Goal: Communication & Community: Answer question/provide support

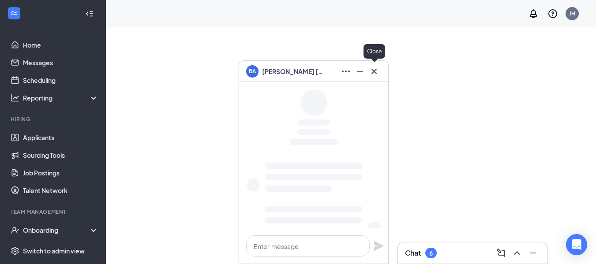
click at [373, 73] on icon "Cross" at bounding box center [374, 71] width 11 height 11
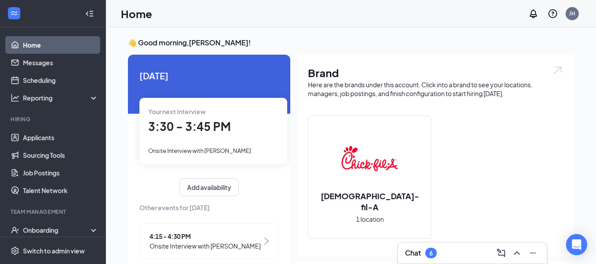
scroll to position [19, 0]
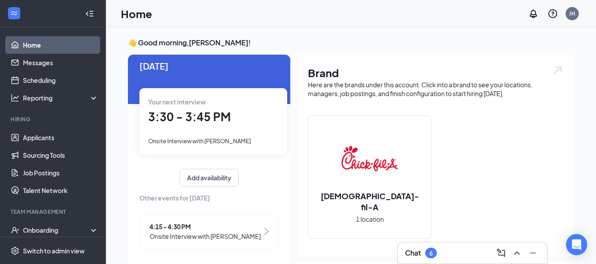
click at [443, 255] on div "Chat 6" at bounding box center [472, 253] width 135 height 14
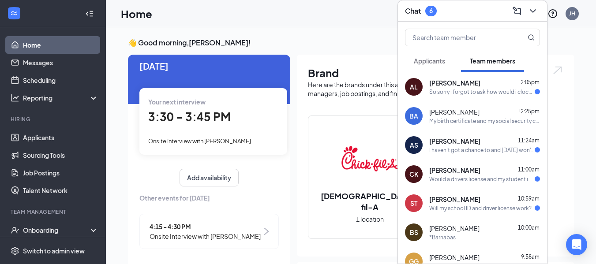
click at [427, 88] on div "AL [PERSON_NAME] 2:05pm So sorry i forgot to ask how would i clock in [DATE] i …" at bounding box center [472, 86] width 149 height 29
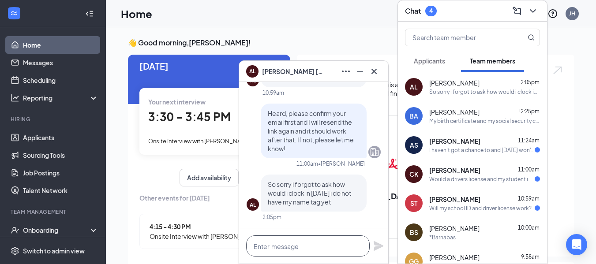
click at [329, 250] on textarea at bounding box center [307, 245] width 123 height 21
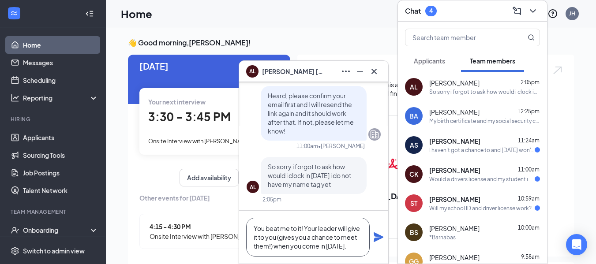
click at [358, 248] on textarea "You beat me to it! Your leader will give it to you (gives you a chance to meet …" at bounding box center [307, 237] width 123 height 39
type textarea "You beat me to it! Your leader will give it to you (gives you a chance to meet …"
click at [381, 239] on icon "Plane" at bounding box center [378, 237] width 11 height 11
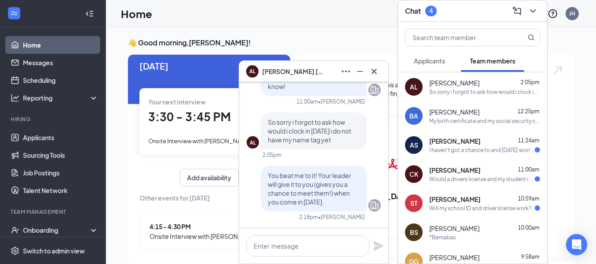
scroll to position [0, 0]
click at [378, 74] on icon "Cross" at bounding box center [374, 71] width 11 height 11
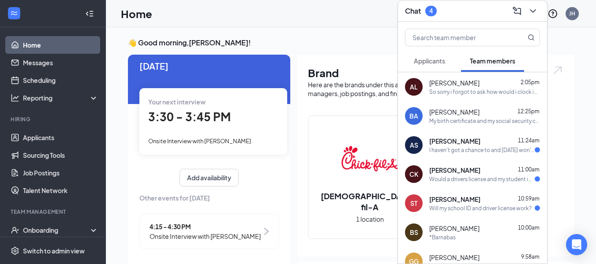
click at [466, 142] on span "[PERSON_NAME]" at bounding box center [454, 141] width 51 height 9
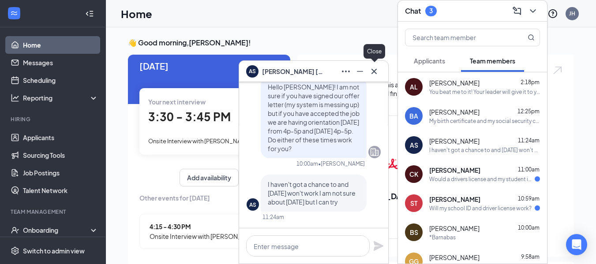
click at [378, 66] on icon "Cross" at bounding box center [374, 71] width 11 height 11
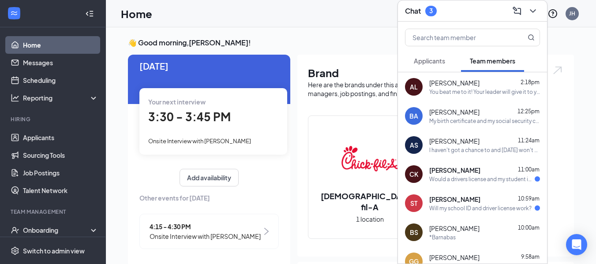
click at [454, 178] on div "Would a drivers license and my student id work?" at bounding box center [481, 178] width 105 height 7
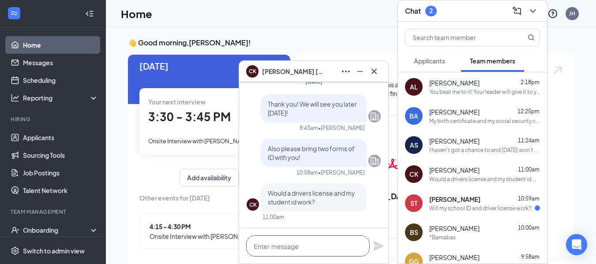
click at [337, 247] on textarea at bounding box center [307, 245] width 123 height 21
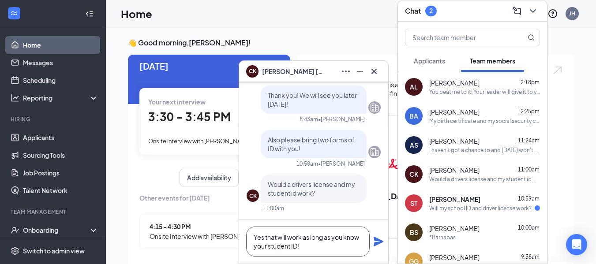
type textarea "Yes that will work as long as you know your student ID!"
click at [376, 244] on icon "Plane" at bounding box center [378, 242] width 10 height 10
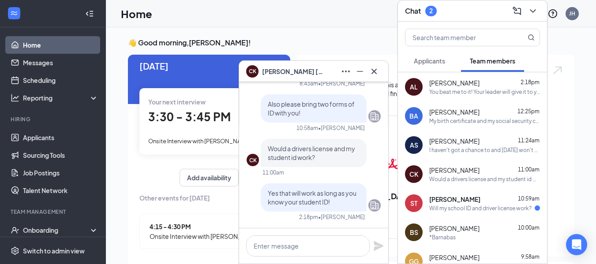
scroll to position [0, 0]
click at [444, 202] on span "[PERSON_NAME]" at bounding box center [454, 199] width 51 height 9
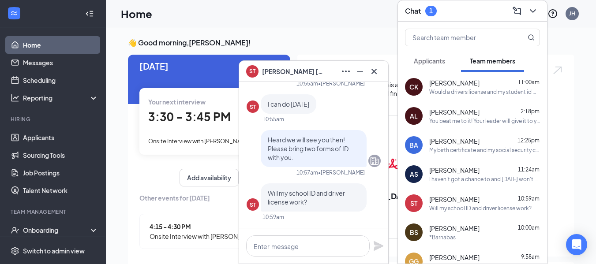
click at [439, 85] on span "[PERSON_NAME]" at bounding box center [454, 82] width 50 height 9
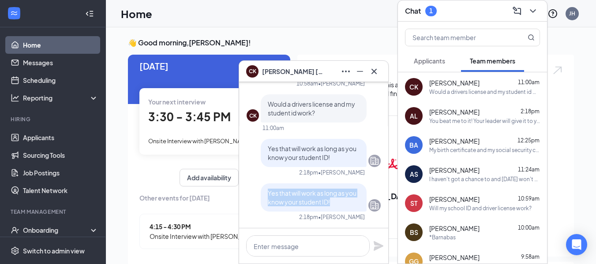
drag, startPoint x: 259, startPoint y: 194, endPoint x: 333, endPoint y: 205, distance: 74.8
click at [333, 205] on div "Yes that will work as long as you know your student ID!" at bounding box center [314, 197] width 106 height 28
copy span "Yes that will work as long as you know your student ID!"
click at [441, 209] on div "Will my school ID and driver license work?" at bounding box center [480, 208] width 102 height 7
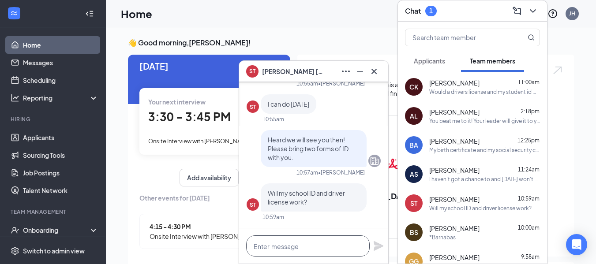
click at [304, 251] on textarea at bounding box center [307, 245] width 123 height 21
paste textarea "Yes that will work as long as you know your student ID!"
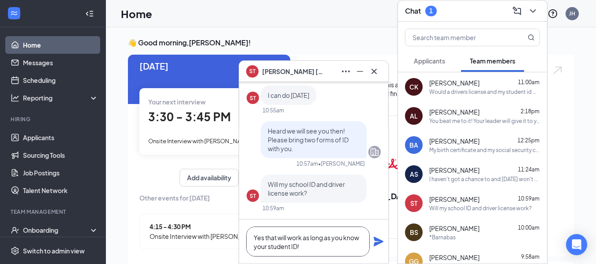
scroll to position [0, 0]
type textarea "Yes that will work as long as you know your student ID!"
click at [378, 242] on icon "Plane" at bounding box center [378, 241] width 11 height 11
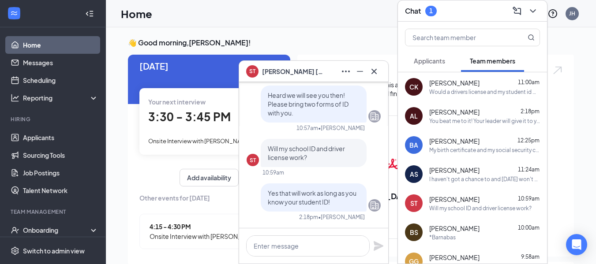
scroll to position [0, 0]
click at [372, 74] on icon "Cross" at bounding box center [374, 71] width 11 height 11
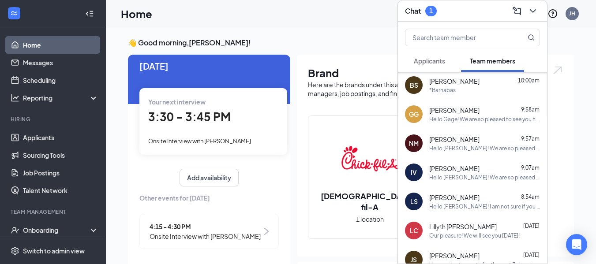
scroll to position [221, 0]
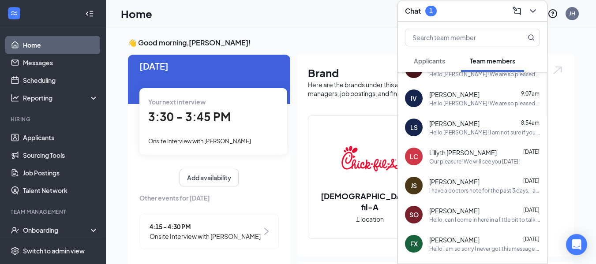
click at [427, 59] on span "Applicants" at bounding box center [429, 61] width 31 height 8
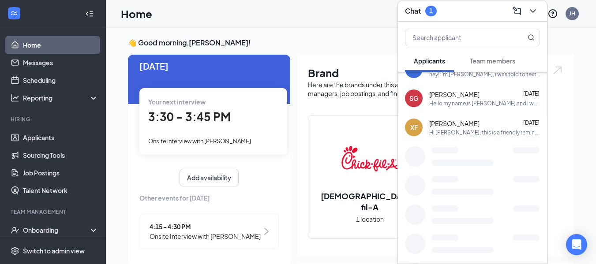
scroll to position [0, 0]
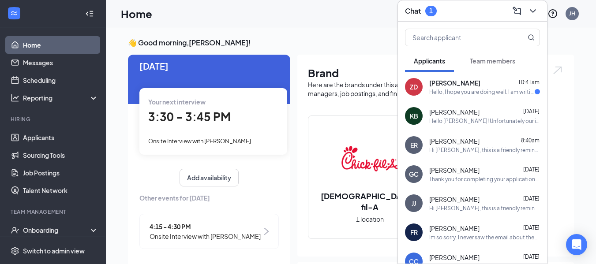
click at [458, 93] on div "Hello, I hope you are doing well. I am writing to follow up on the orientation …" at bounding box center [481, 91] width 105 height 7
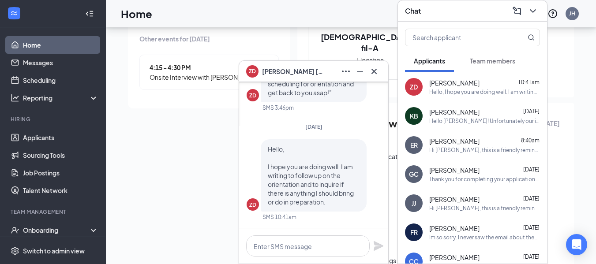
scroll to position [160, 0]
click at [295, 239] on textarea at bounding box center [307, 245] width 123 height 21
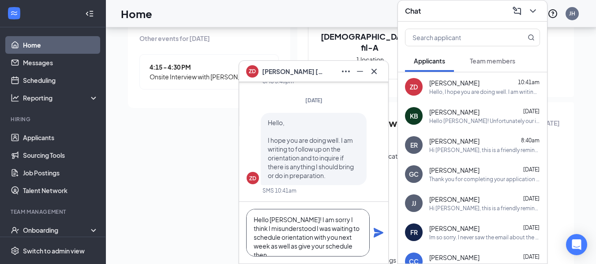
scroll to position [9, 0]
type textarea "Hello [PERSON_NAME]! I am sorry I think I misunderstood I was waiting to schedu…"
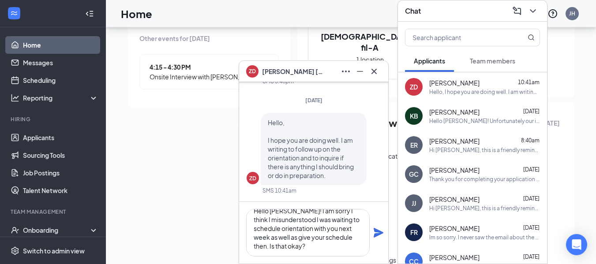
click at [376, 236] on icon "Plane" at bounding box center [378, 233] width 10 height 10
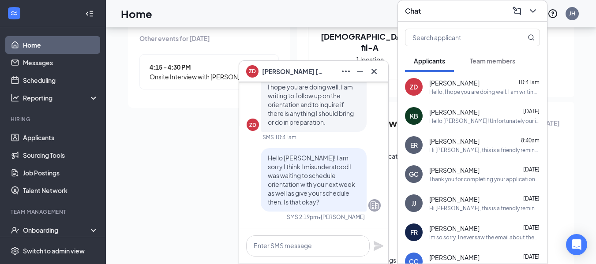
scroll to position [0, 0]
click at [372, 75] on icon "Cross" at bounding box center [374, 71] width 11 height 11
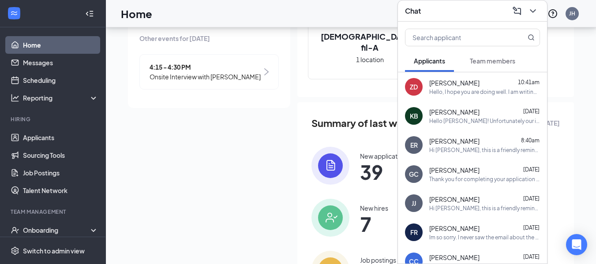
click at [498, 65] on div "Team members" at bounding box center [492, 60] width 45 height 9
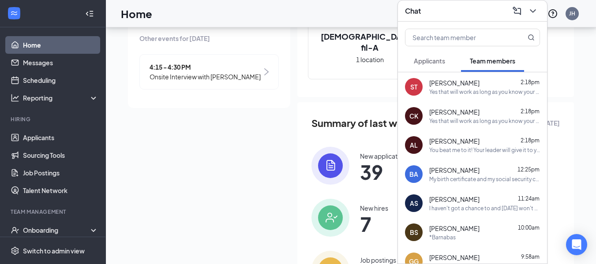
click at [425, 65] on button "Applicants" at bounding box center [429, 61] width 49 height 22
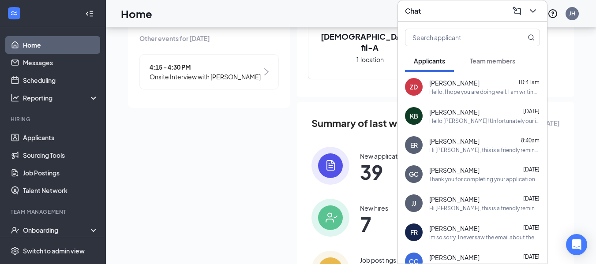
click at [468, 90] on div "Hello, I hope you are doing well. I am writing to follow up on the orientation …" at bounding box center [484, 91] width 111 height 7
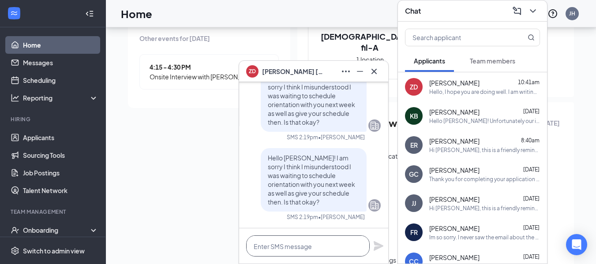
click at [319, 250] on textarea at bounding box center [307, 245] width 123 height 21
type textarea "*Is that correct?"
click at [377, 243] on icon "Plane" at bounding box center [378, 246] width 10 height 10
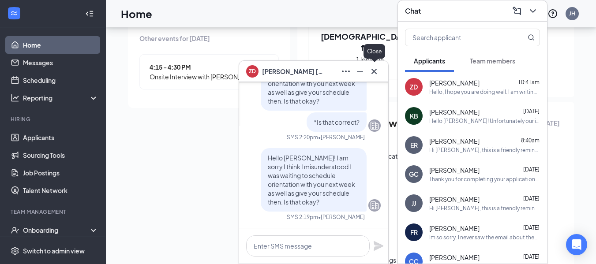
click at [381, 70] on button at bounding box center [374, 71] width 14 height 14
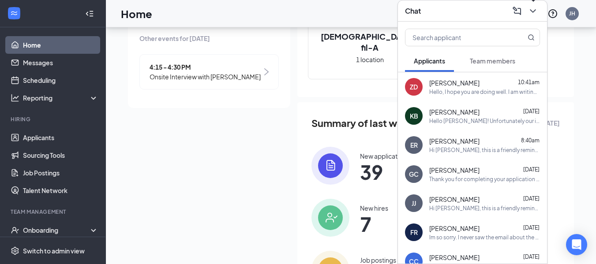
click at [531, 8] on icon "ChevronDown" at bounding box center [532, 11] width 11 height 11
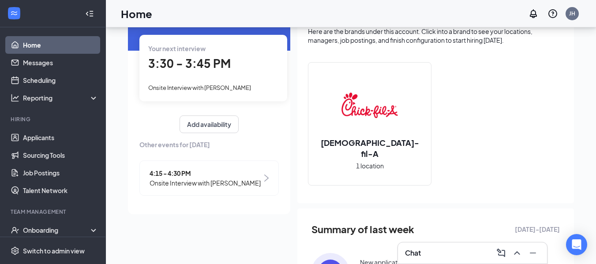
scroll to position [43, 0]
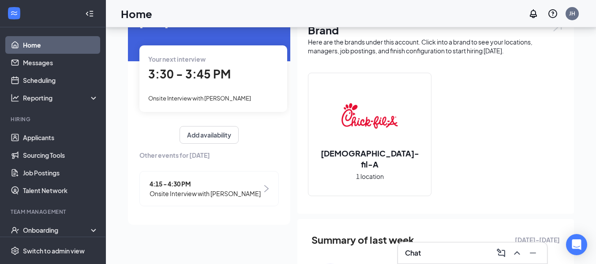
click at [203, 71] on span "3:30 - 3:45 PM" at bounding box center [189, 74] width 82 height 15
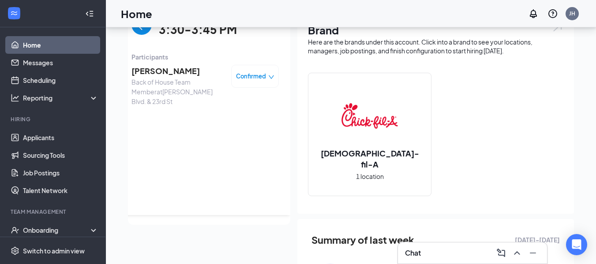
scroll to position [0, 0]
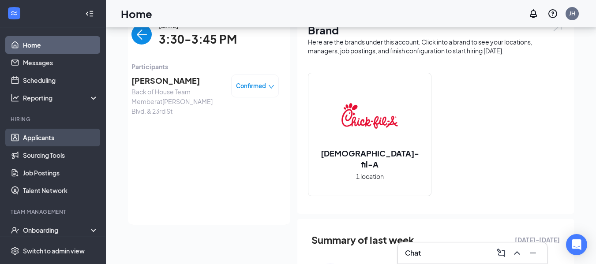
click at [31, 139] on link "Applicants" at bounding box center [60, 138] width 75 height 18
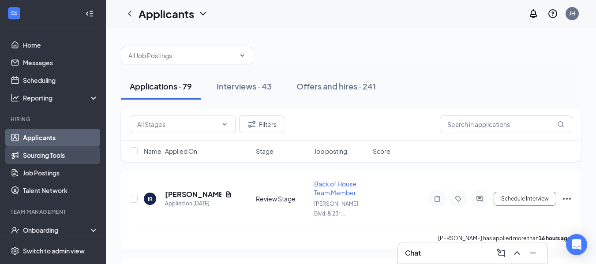
scroll to position [59, 0]
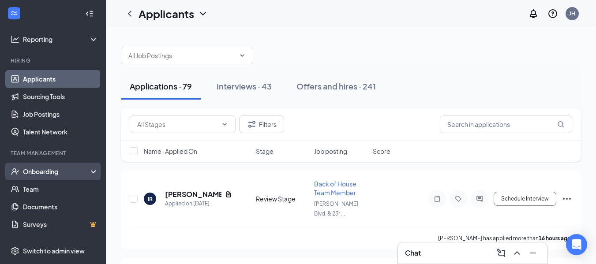
click at [39, 174] on div "Onboarding" at bounding box center [57, 171] width 68 height 9
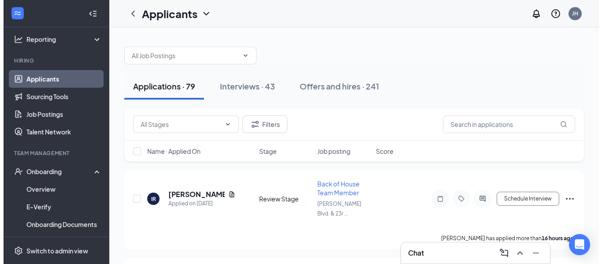
scroll to position [0, 0]
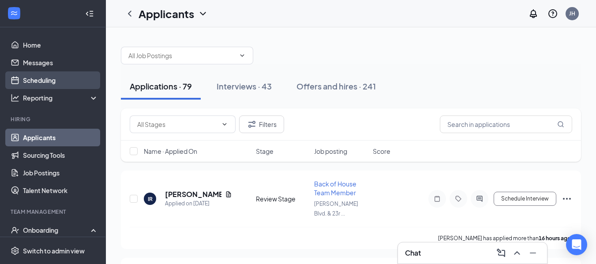
click at [28, 78] on link "Scheduling" at bounding box center [60, 80] width 75 height 18
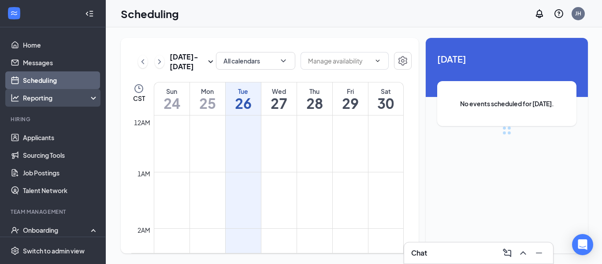
scroll to position [433, 0]
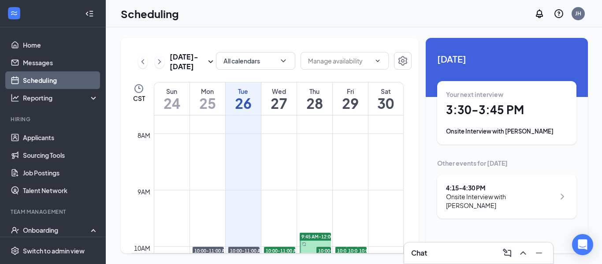
click at [497, 94] on div "Your next interview" at bounding box center [507, 94] width 122 height 9
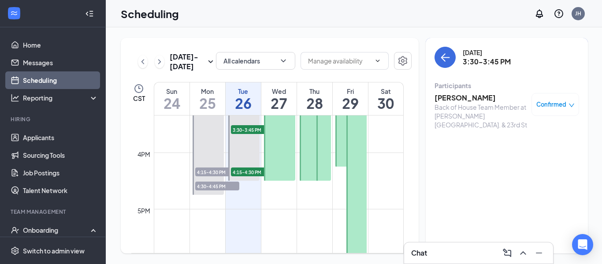
scroll to position [866, 0]
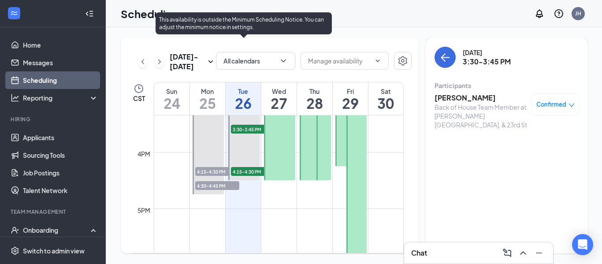
click at [242, 171] on span "4:15-4:30 PM" at bounding box center [253, 171] width 44 height 9
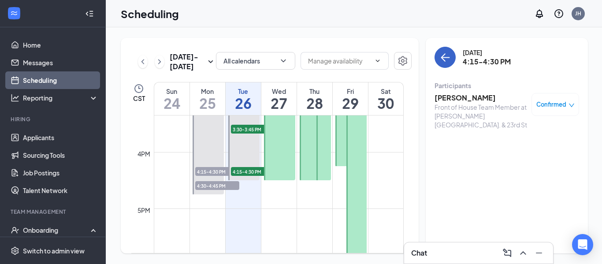
click at [441, 61] on icon "ArrowLeft" at bounding box center [445, 57] width 11 height 11
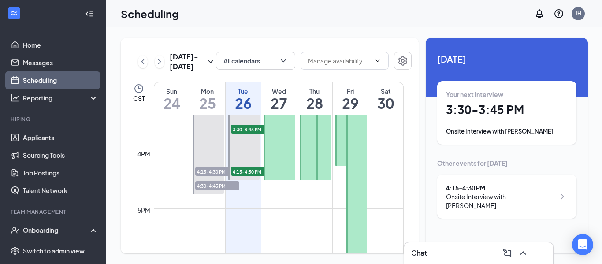
click at [489, 110] on h1 "3:30 - 3:45 PM" at bounding box center [507, 109] width 122 height 15
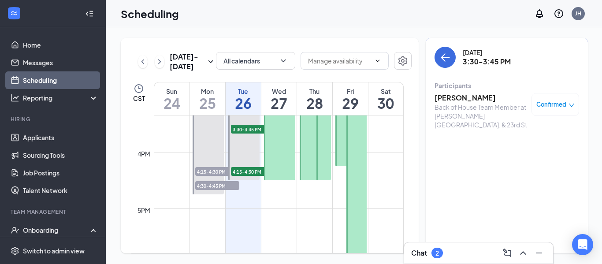
click at [459, 96] on h3 "[PERSON_NAME]" at bounding box center [481, 98] width 93 height 10
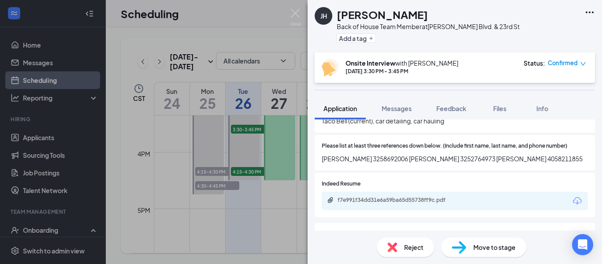
scroll to position [346, 0]
